Goal: Task Accomplishment & Management: Manage account settings

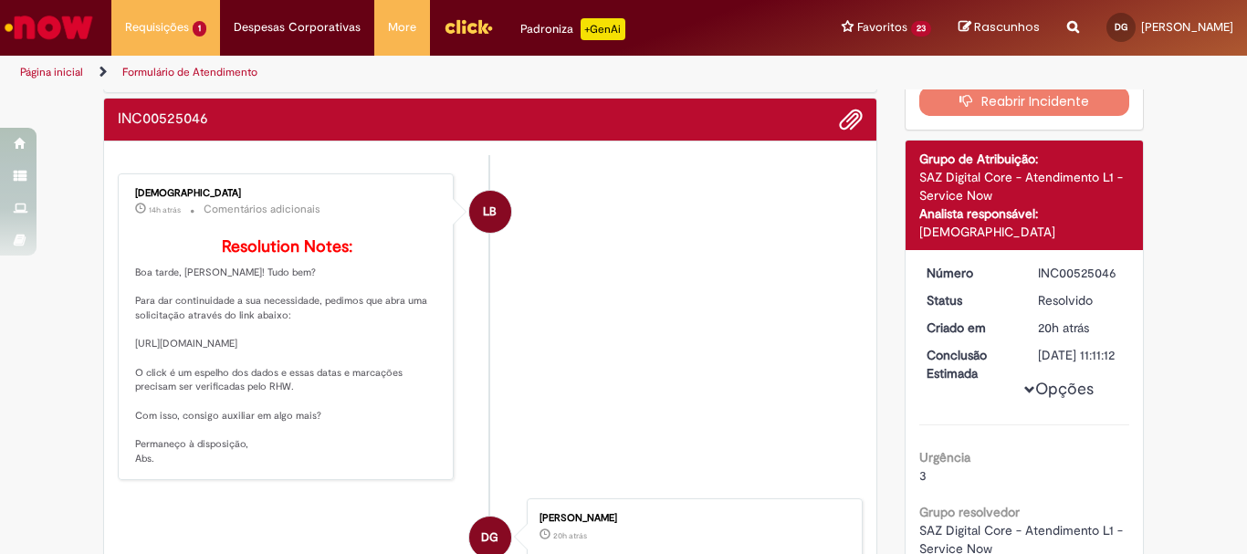
scroll to position [120, 0]
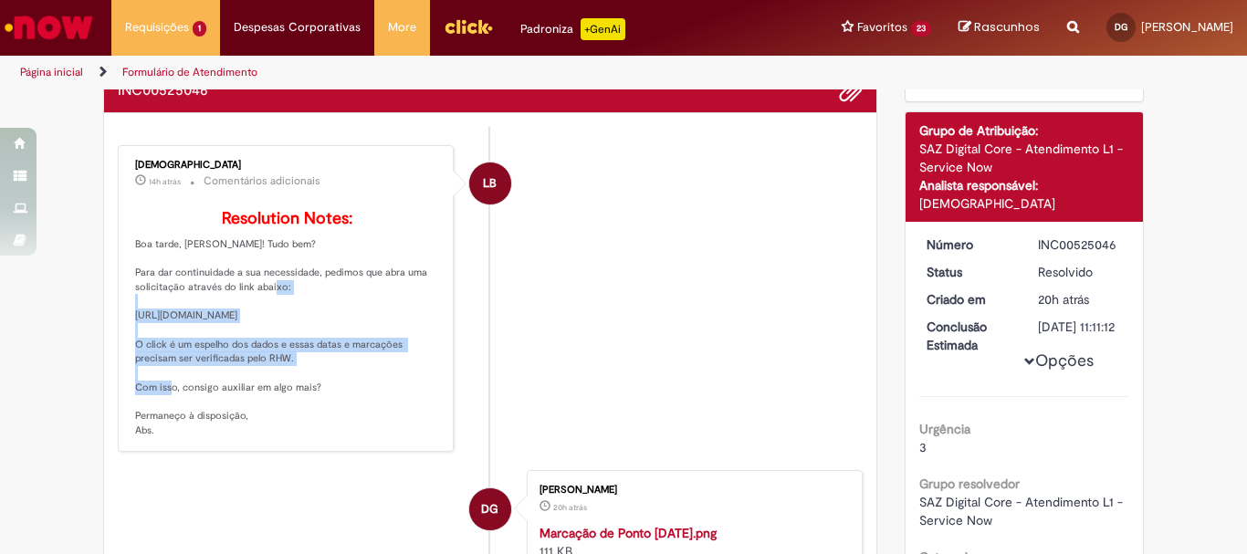
drag, startPoint x: 128, startPoint y: 341, endPoint x: 306, endPoint y: 375, distance: 181.1
click at [306, 375] on p "Resolution Notes: Boa tarde, [PERSON_NAME]! Tudo bem? Para dar continuidade a s…" at bounding box center [287, 324] width 304 height 228
copy p "[URL][DOMAIN_NAME]"
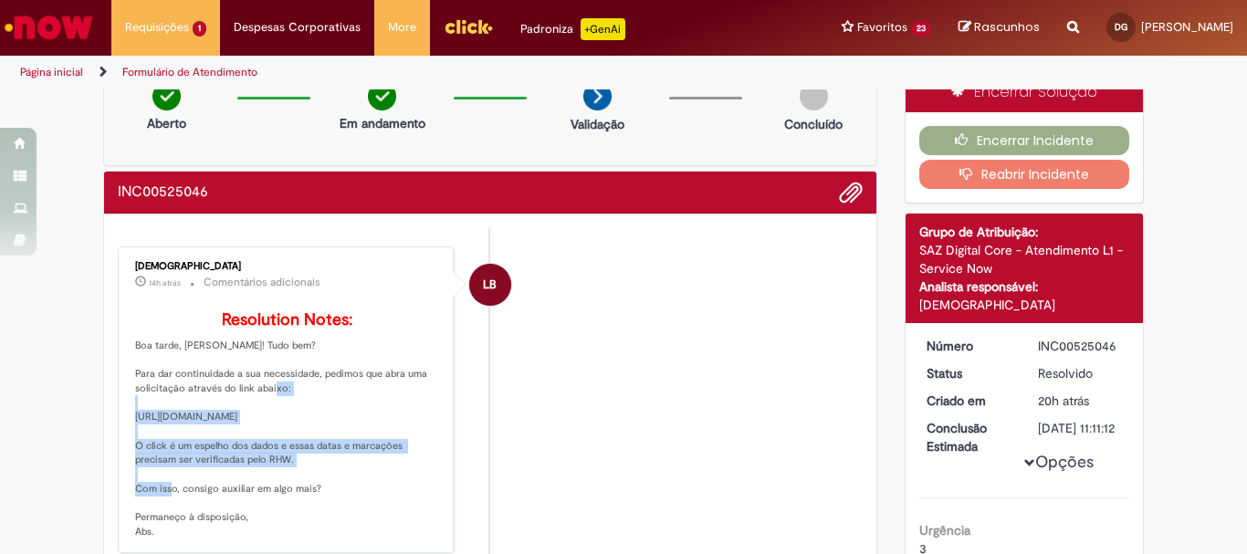
scroll to position [0, 0]
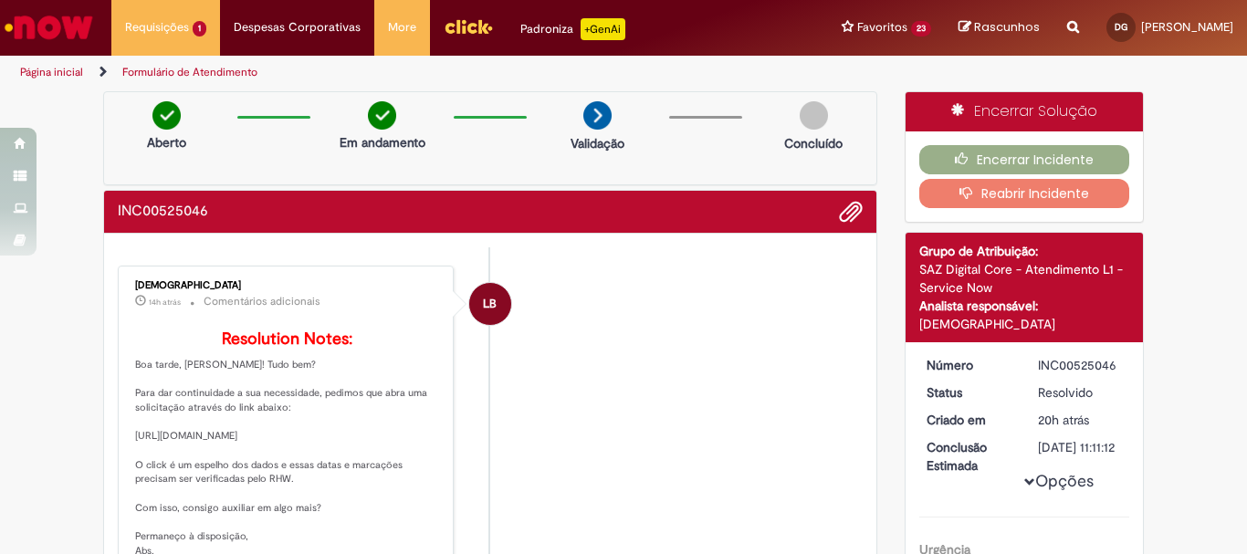
click at [670, 380] on li "LB [PERSON_NAME] 14h atrás 14 horas atrás Comentários adicionais Resolution Not…" at bounding box center [490, 420] width 745 height 308
click at [251, 336] on b "Resolution Notes:" at bounding box center [287, 339] width 131 height 21
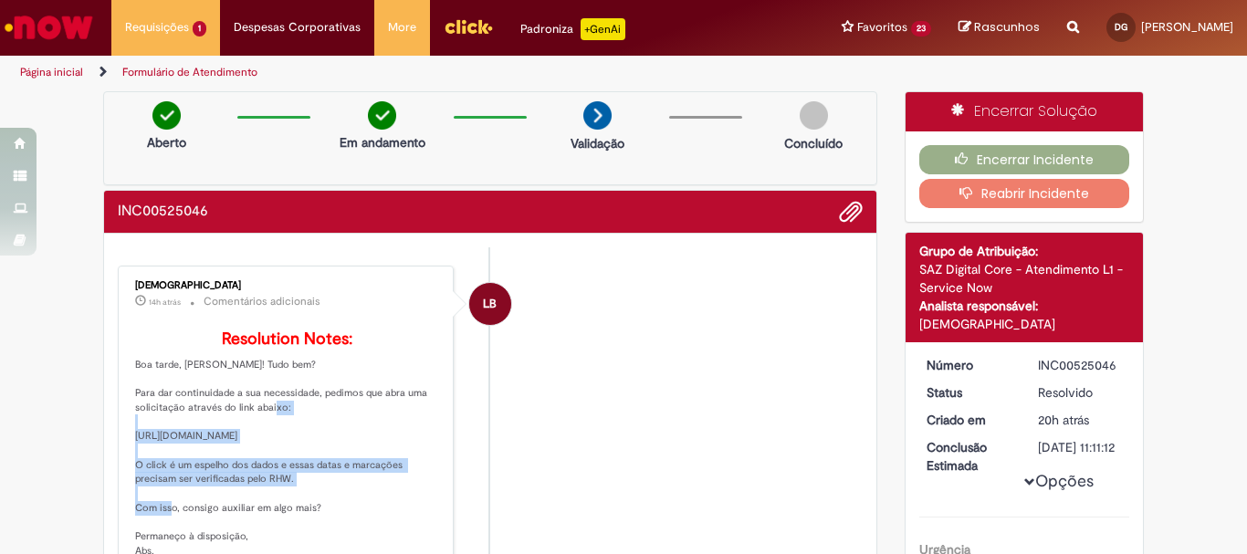
drag, startPoint x: 128, startPoint y: 465, endPoint x: 297, endPoint y: 493, distance: 171.2
click at [297, 493] on p "Resolution Notes: Boa tarde, [PERSON_NAME]! Tudo bem? Para dar continuidade a s…" at bounding box center [287, 444] width 304 height 228
copy p "[URL][DOMAIN_NAME]"
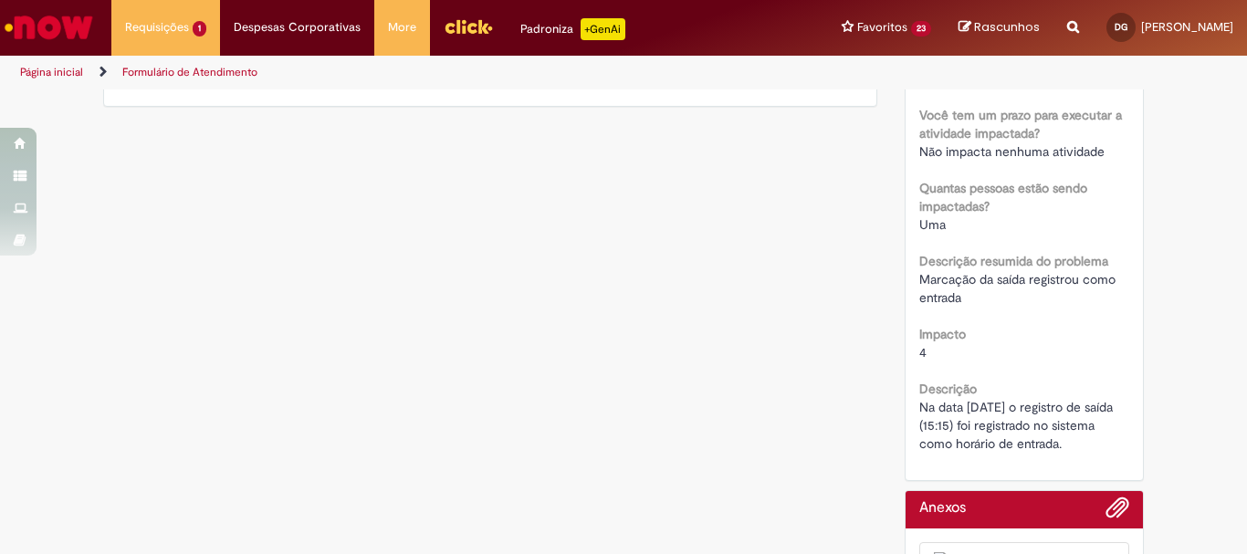
scroll to position [810, 0]
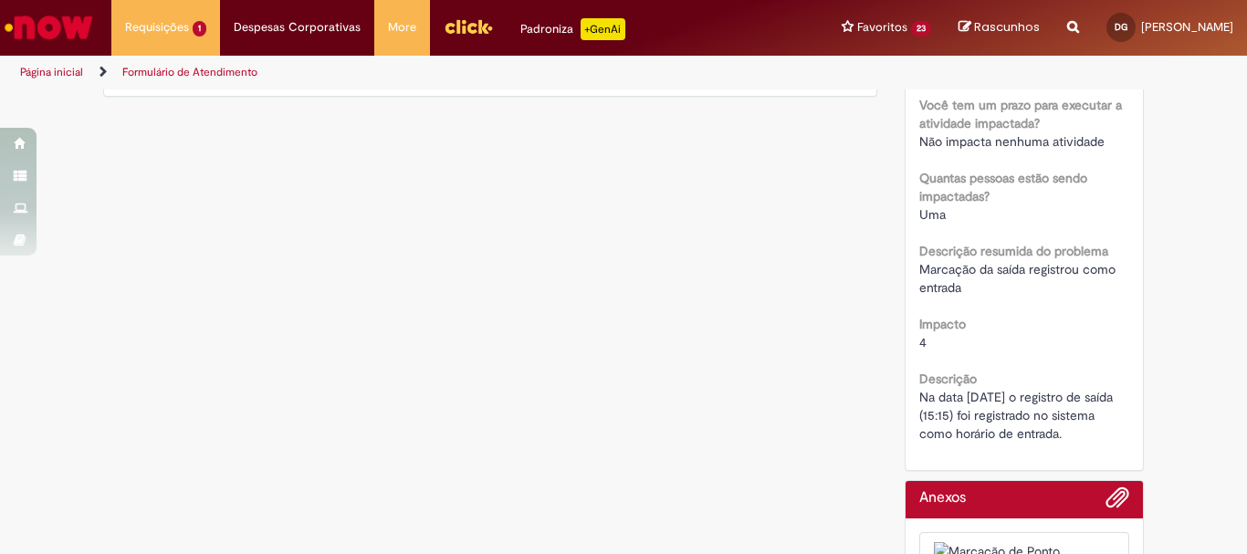
drag, startPoint x: 912, startPoint y: 417, endPoint x: 1084, endPoint y: 455, distance: 176.7
click at [1084, 443] on div "Na data [DATE] o registro de saída (15:15) foi registrado no sistema como horár…" at bounding box center [1024, 415] width 211 height 55
copy span "Na data [DATE] o registro de saída (15:15) foi registrado no sistema como horár…"
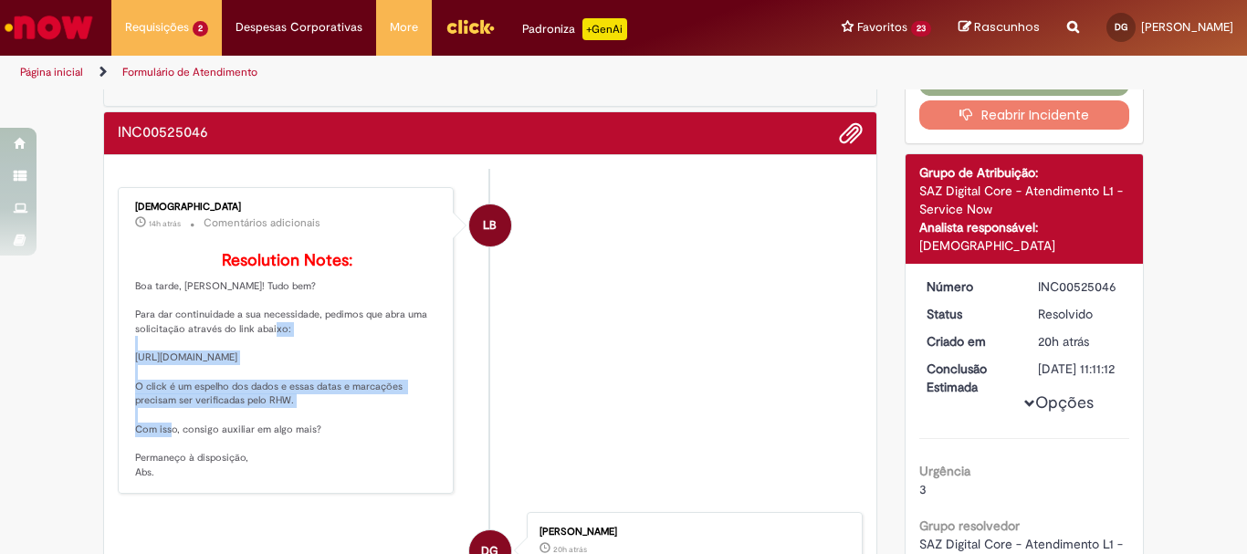
scroll to position [0, 0]
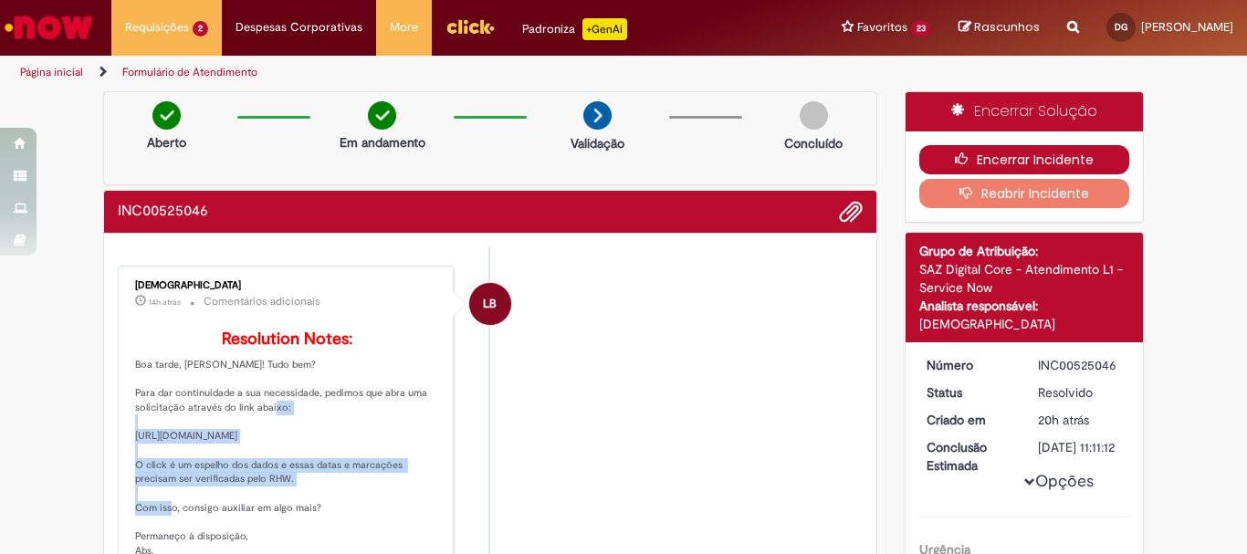
click at [1032, 157] on button "Encerrar Incidente" at bounding box center [1024, 159] width 211 height 29
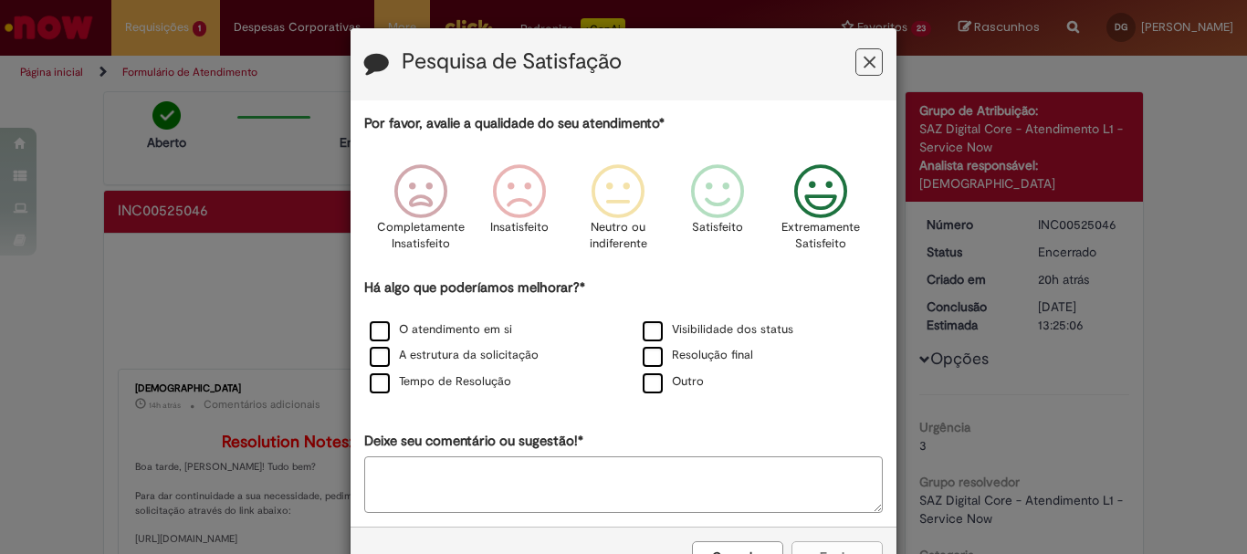
click at [816, 198] on icon "Feedback" at bounding box center [821, 191] width 68 height 55
click at [373, 378] on label "Tempo de Resolução" at bounding box center [440, 381] width 141 height 17
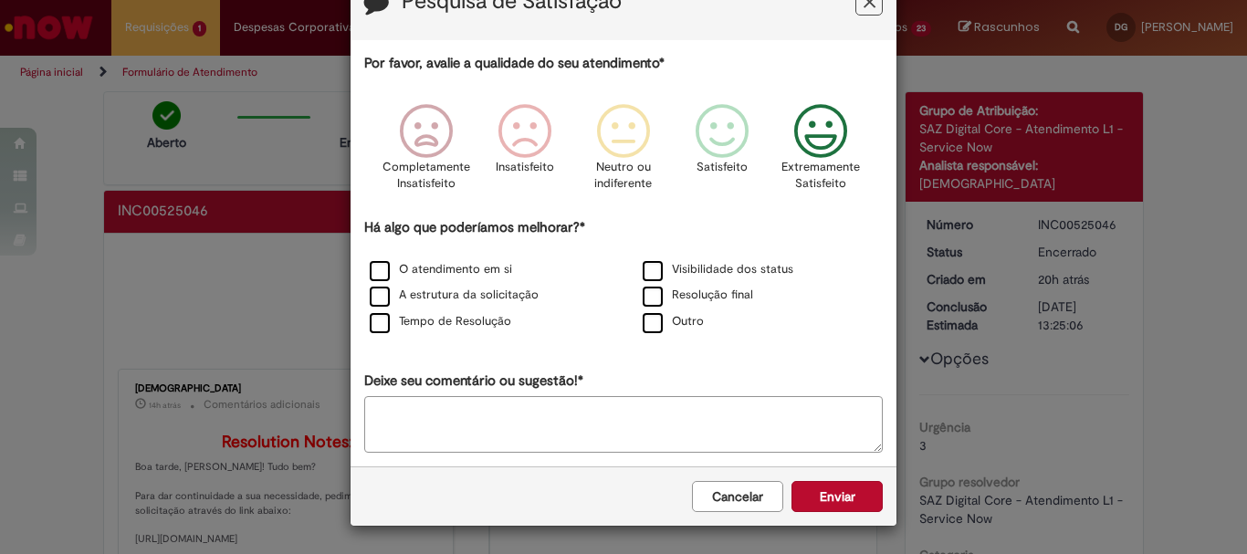
click at [474, 400] on textarea "Deixe seu comentário ou sugestão!*" at bounding box center [623, 424] width 518 height 57
type textarea "**********"
click at [824, 500] on button "Enviar" at bounding box center [836, 496] width 91 height 31
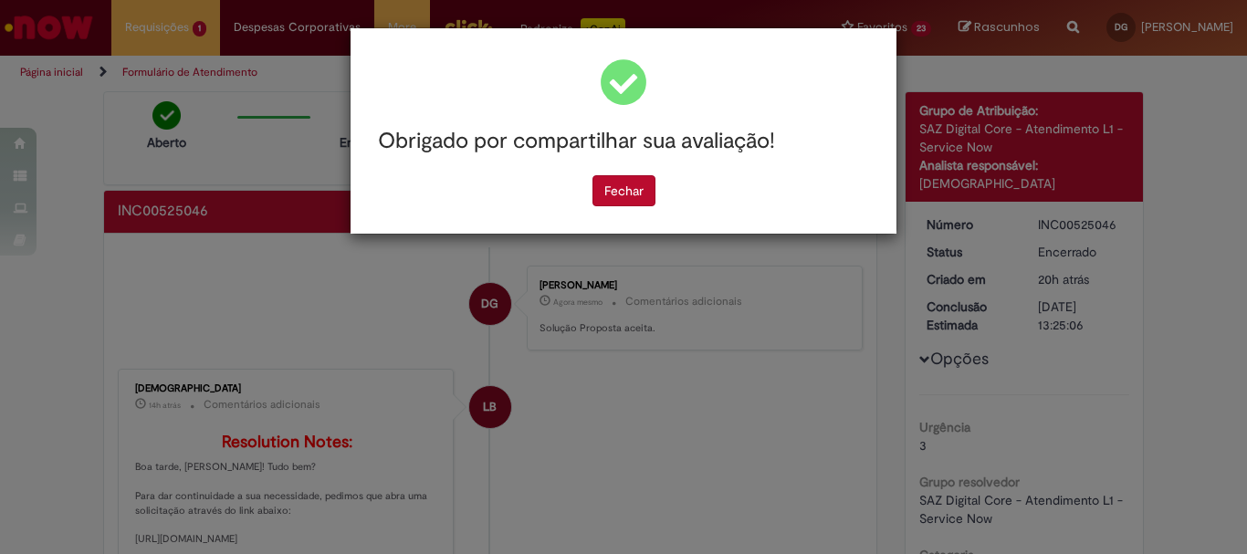
scroll to position [0, 0]
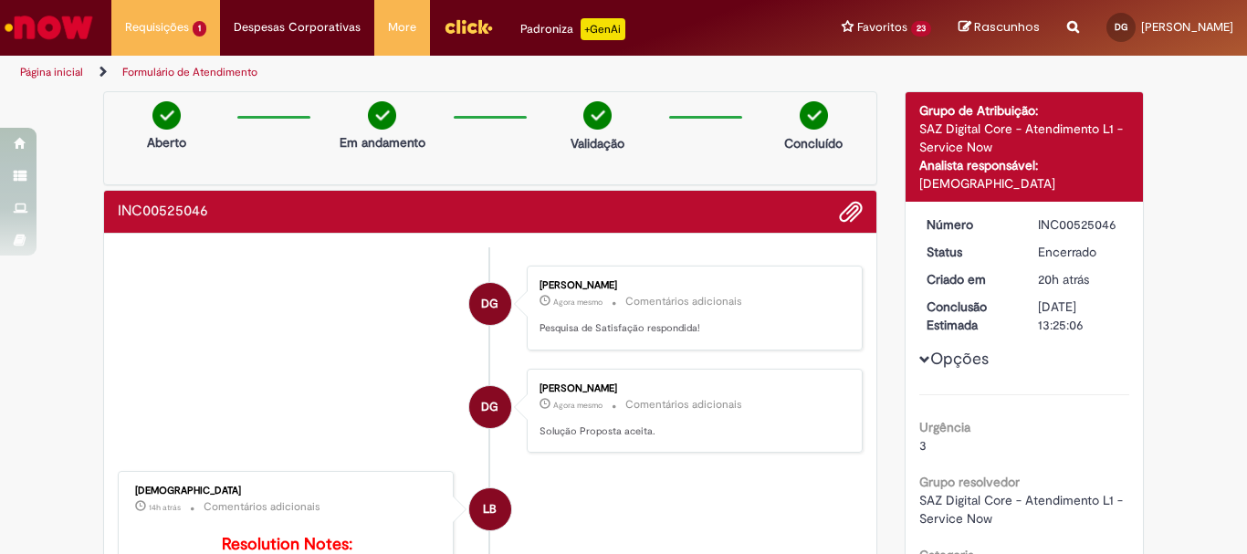
click at [632, 195] on div "Obrigado por compartilhar sua avaliação! [GEOGRAPHIC_DATA]" at bounding box center [623, 277] width 1247 height 554
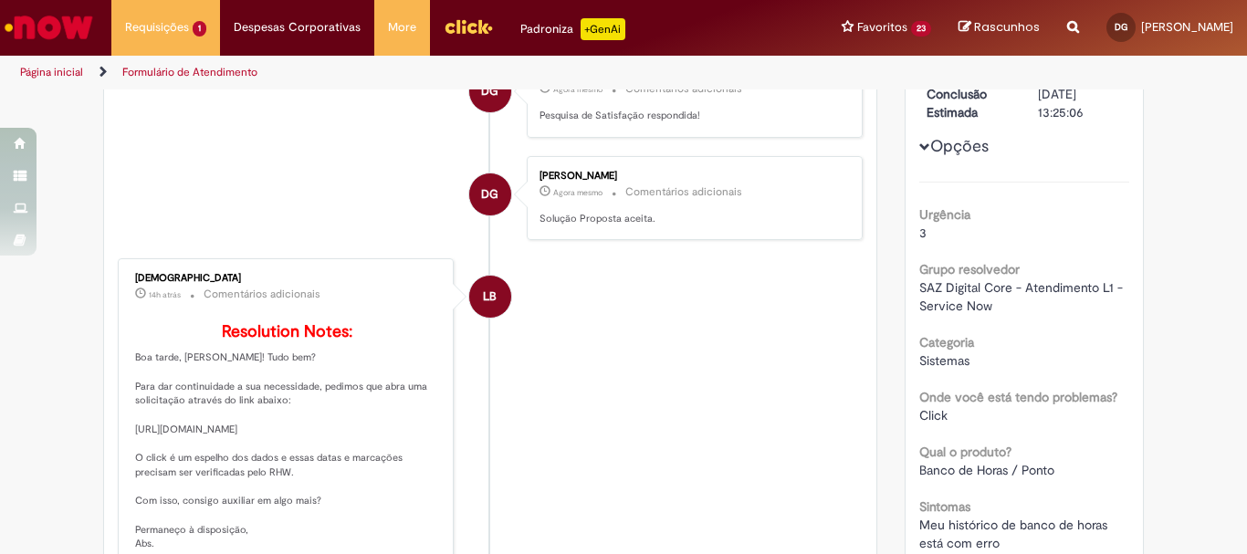
scroll to position [301, 0]
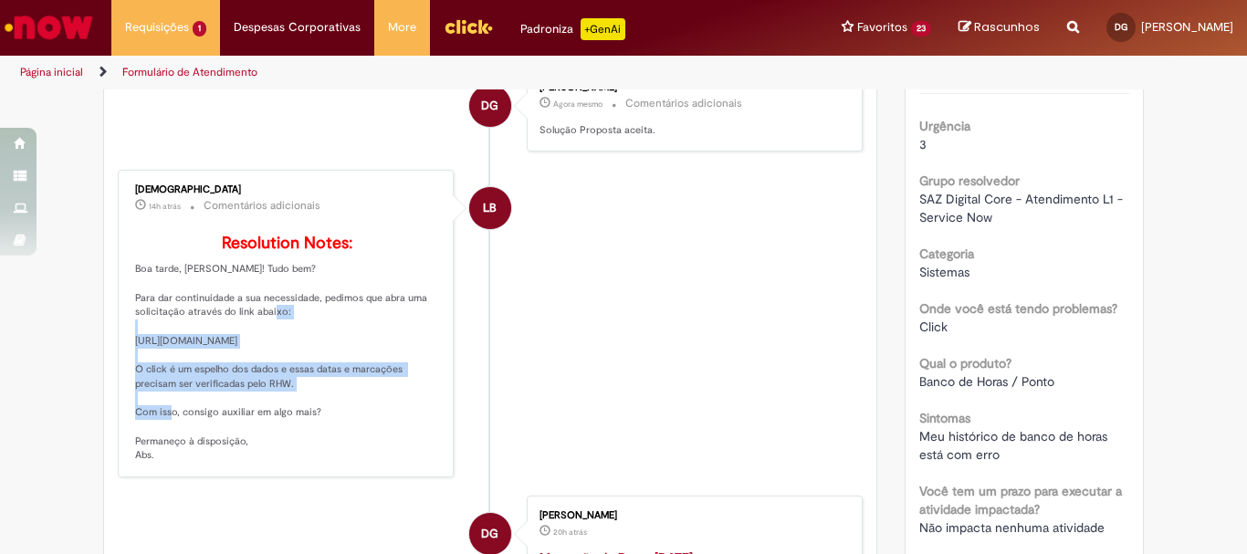
drag, startPoint x: 128, startPoint y: 365, endPoint x: 299, endPoint y: 402, distance: 175.4
click at [299, 402] on p "Resolution Notes: Boa tarde, [PERSON_NAME]! Tudo bem? Para dar continuidade a s…" at bounding box center [287, 349] width 304 height 228
copy p "[URL][DOMAIN_NAME]"
